Goal: Transaction & Acquisition: Purchase product/service

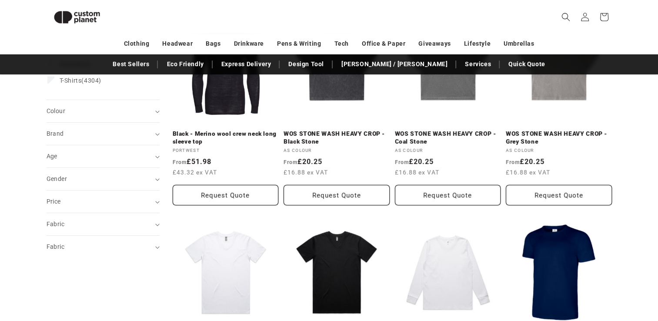
scroll to position [179, 0]
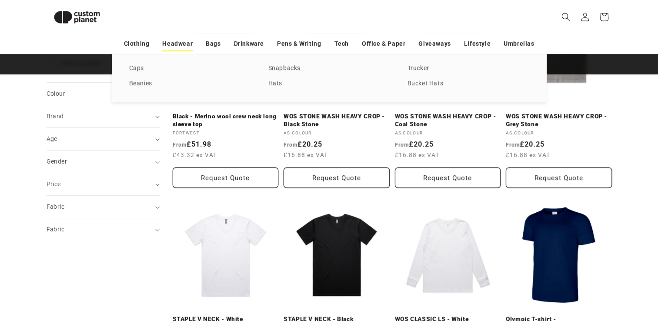
click at [180, 44] on link "Headwear" at bounding box center [177, 43] width 30 height 15
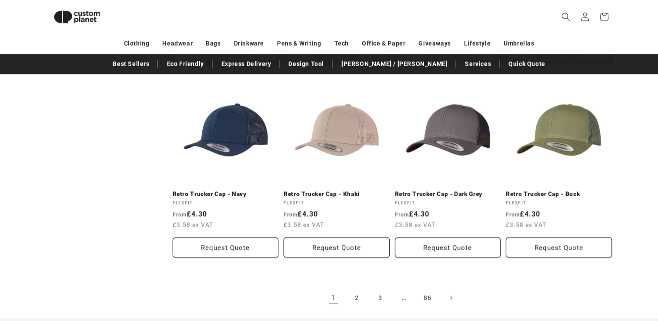
scroll to position [1744, 0]
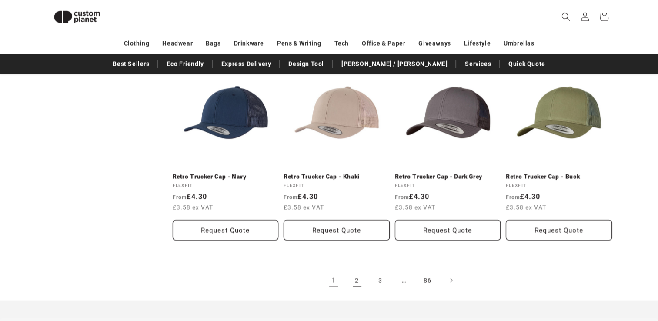
click at [355, 276] on link "2" at bounding box center [356, 280] width 19 height 19
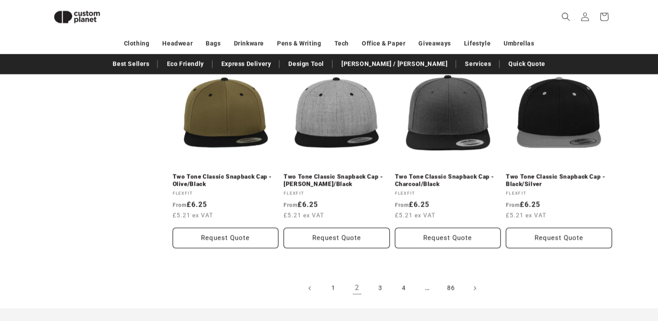
scroll to position [1761, 0]
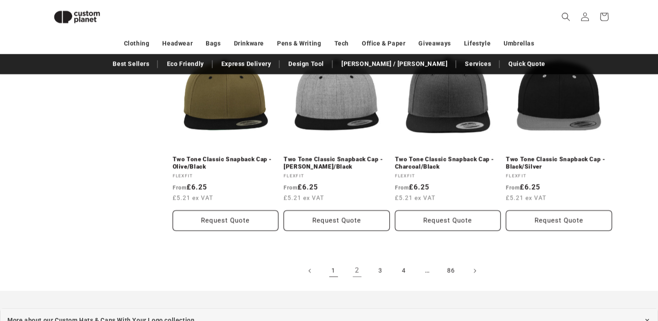
click at [330, 271] on link "1" at bounding box center [333, 270] width 19 height 19
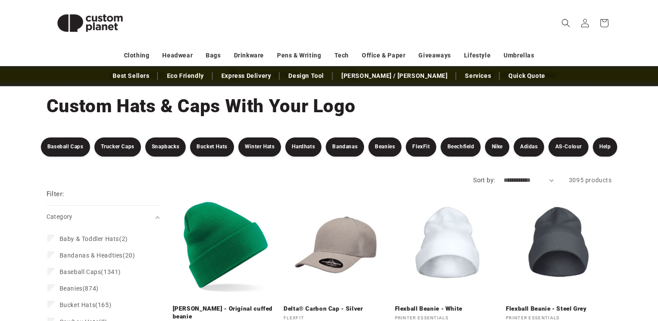
scroll to position [35, 0]
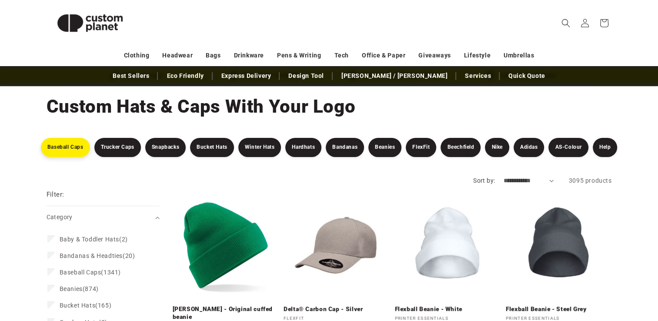
click at [71, 148] on link "Baseball Caps" at bounding box center [65, 147] width 49 height 19
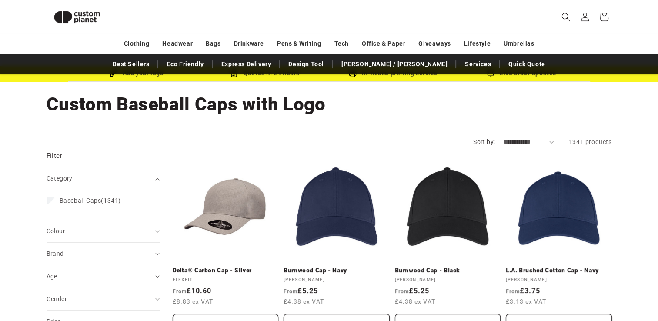
scroll to position [23, 0]
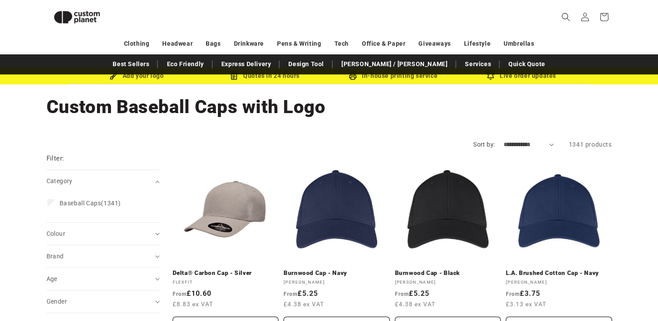
click at [525, 143] on select "**********" at bounding box center [528, 144] width 50 height 9
select select "**********"
click at [503, 140] on select "**********" at bounding box center [528, 144] width 50 height 9
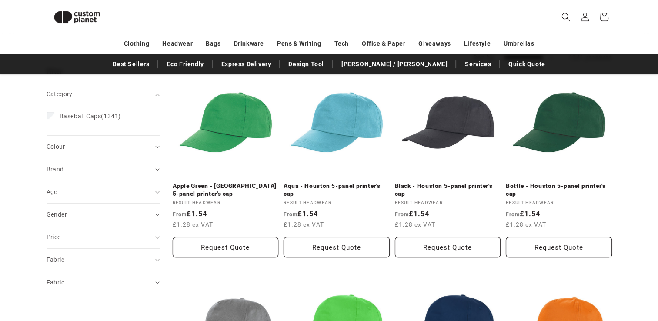
scroll to position [92, 0]
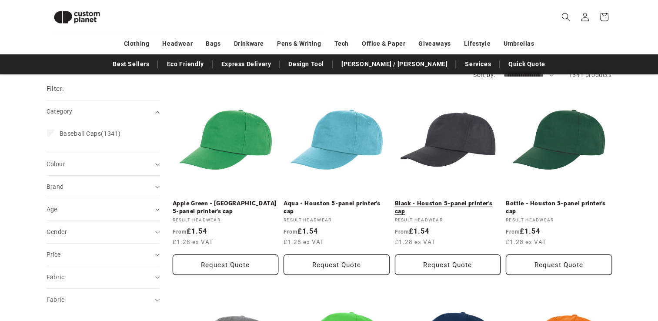
click at [457, 199] on link "Black - Houston 5-panel printer's cap" at bounding box center [448, 206] width 106 height 15
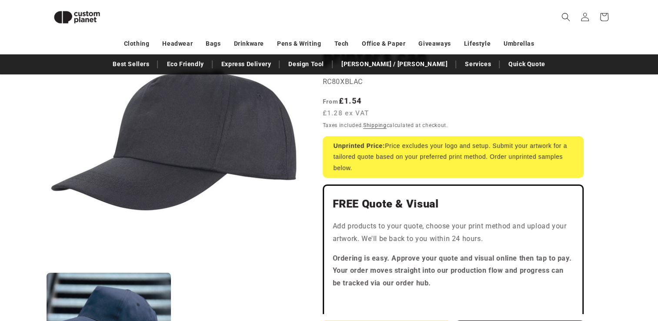
scroll to position [145, 0]
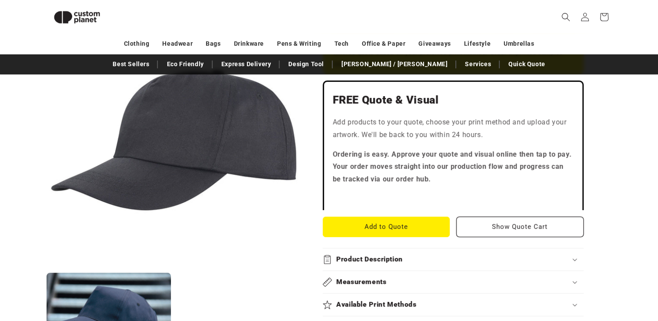
scroll to position [232, 0]
click at [400, 222] on button "Add to Quote" at bounding box center [386, 226] width 127 height 20
click at [620, 168] on div "Skip to product information Open media 1 in modal Open media 2 in modal NaN / o…" at bounding box center [329, 317] width 608 height 853
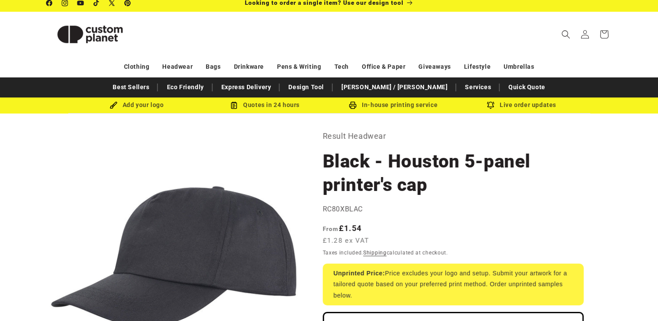
scroll to position [0, 0]
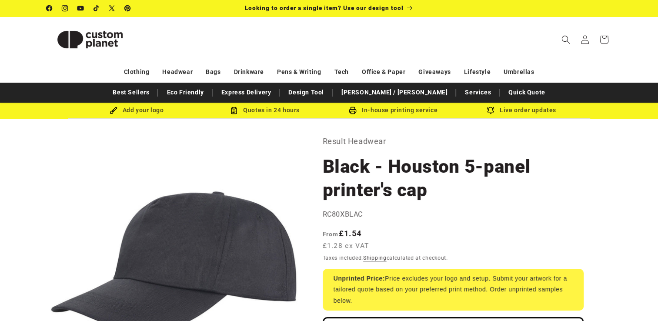
click at [129, 113] on div "Add your logo" at bounding box center [137, 110] width 128 height 11
click at [142, 112] on div "Add your logo" at bounding box center [137, 110] width 128 height 11
click at [113, 111] on img at bounding box center [114, 110] width 8 height 8
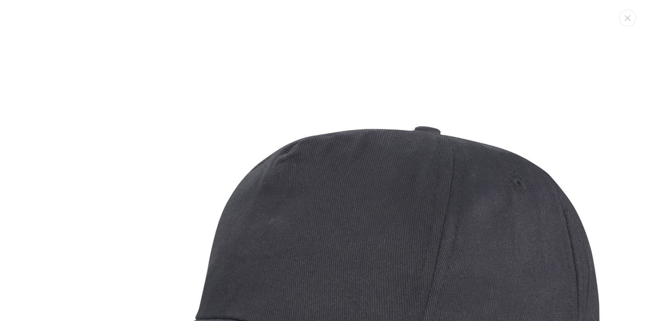
scroll to position [179, 0]
click at [79, 164] on img "Media gallery" at bounding box center [329, 281] width 562 height 562
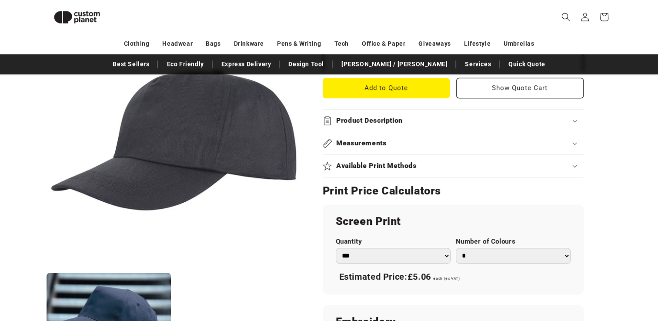
scroll to position [370, 0]
click at [23, 239] on product-info "Skip to product information Open media 1 in modal Open media 2 in modal NaN / o…" at bounding box center [329, 179] width 658 height 884
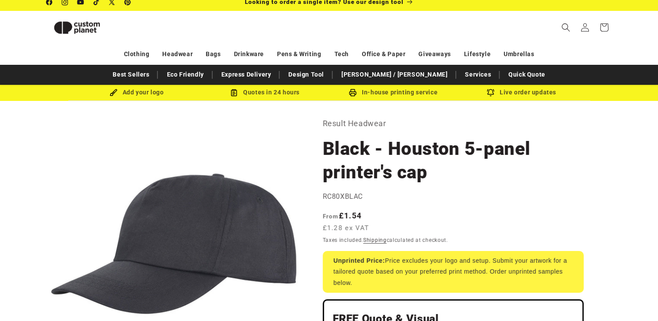
scroll to position [0, 0]
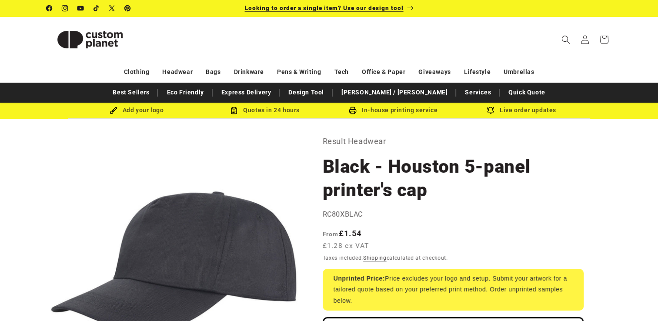
click at [333, 8] on span "Looking to order a single item? Use our design tool" at bounding box center [324, 7] width 159 height 7
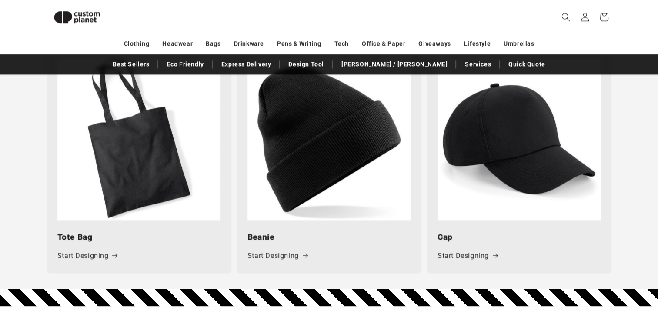
scroll to position [1205, 0]
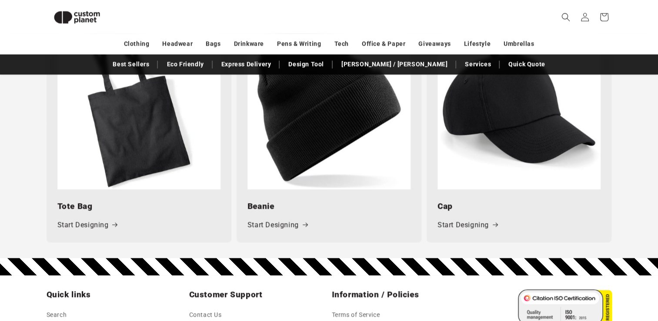
click at [512, 134] on img at bounding box center [518, 107] width 163 height 163
click at [457, 226] on link "Start Designing" at bounding box center [467, 225] width 60 height 13
click at [96, 227] on link "Start Designing" at bounding box center [87, 225] width 60 height 13
